Goal: Find contact information: Find contact information

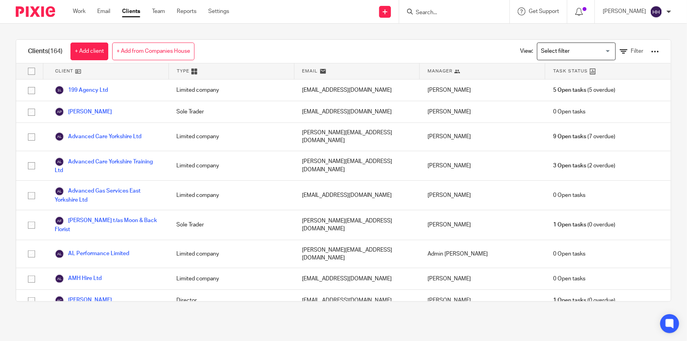
click at [463, 9] on input "Search" at bounding box center [450, 12] width 71 height 7
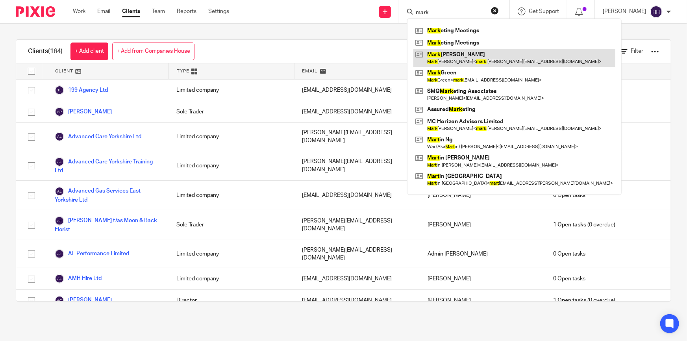
type input "mark"
click at [480, 57] on link at bounding box center [514, 58] width 202 height 18
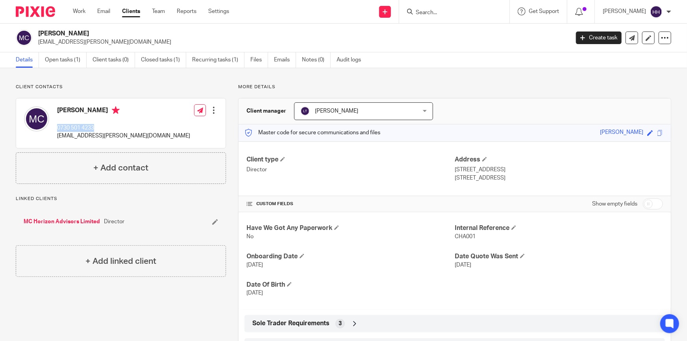
drag, startPoint x: 101, startPoint y: 125, endPoint x: 57, endPoint y: 126, distance: 43.3
click at [57, 126] on p "0730 501 4233" at bounding box center [123, 128] width 133 height 8
drag, startPoint x: 61, startPoint y: 128, endPoint x: 69, endPoint y: 133, distance: 9.7
click at [68, 132] on p "[EMAIL_ADDRESS][PERSON_NAME][DOMAIN_NAME]" at bounding box center [123, 136] width 133 height 8
drag, startPoint x: 96, startPoint y: 126, endPoint x: 57, endPoint y: 126, distance: 38.6
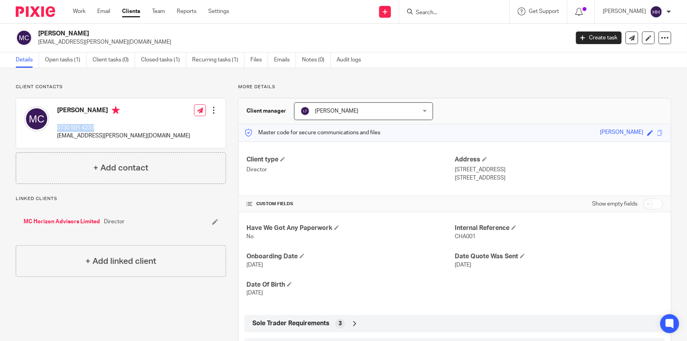
click at [57, 126] on p "0730 501 4233" at bounding box center [123, 128] width 133 height 8
copy p "0730 501 4233"
